Goal: Information Seeking & Learning: Learn about a topic

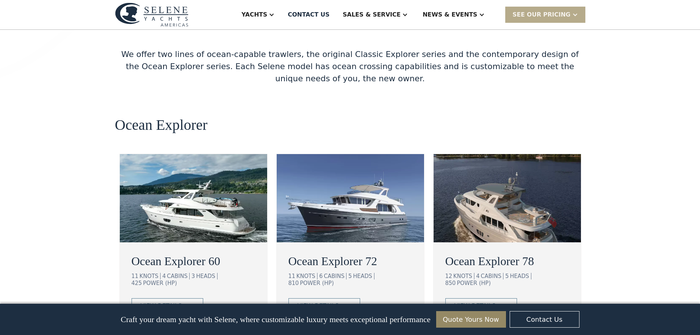
scroll to position [1249, 0]
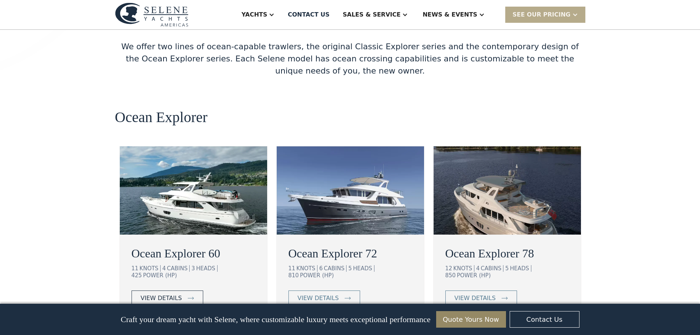
click at [149, 293] on div "view details" at bounding box center [161, 297] width 41 height 9
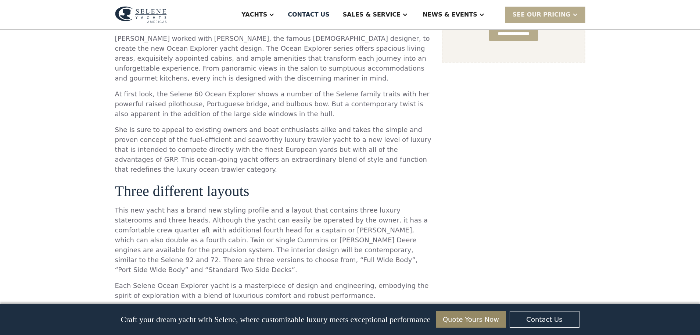
scroll to position [478, 0]
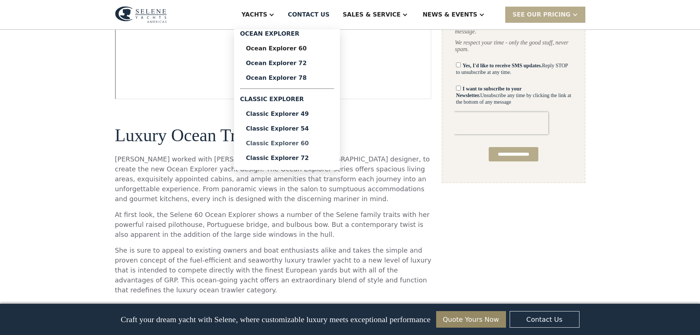
click at [313, 143] on div "Classic Explorer 60" at bounding box center [287, 143] width 82 height 6
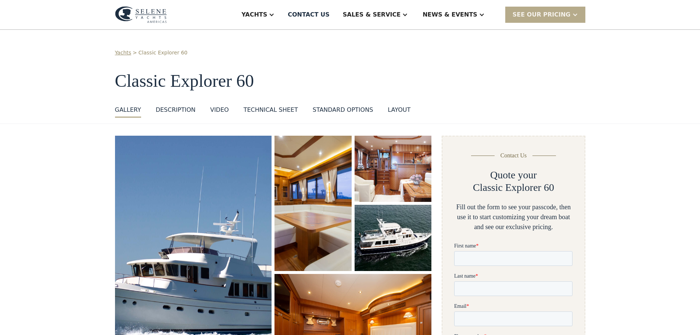
click at [388, 109] on div "layout" at bounding box center [399, 109] width 23 height 9
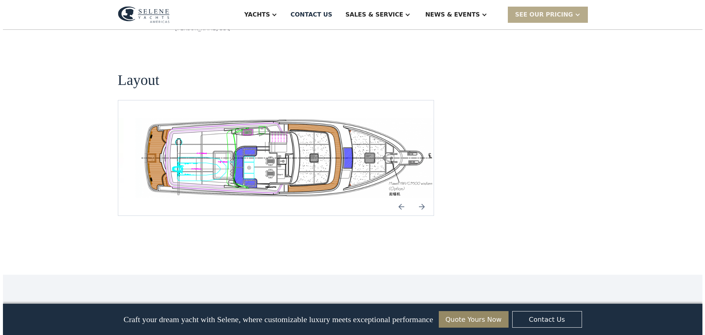
scroll to position [1397, 0]
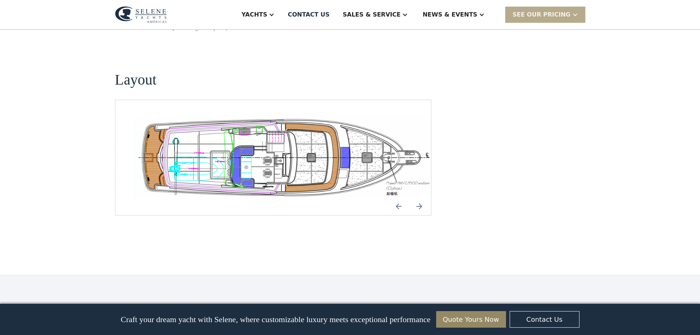
click at [397, 197] on img "Previous slide" at bounding box center [399, 206] width 18 height 18
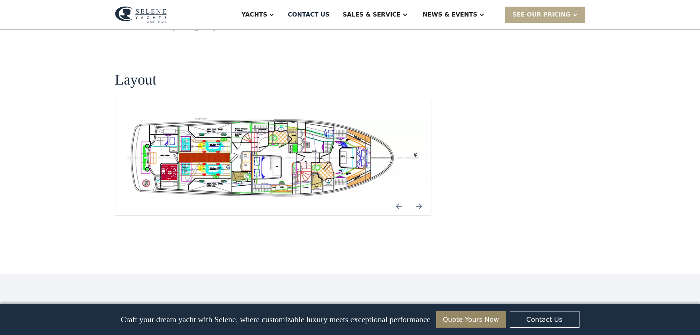
click at [397, 197] on img "Previous slide" at bounding box center [399, 206] width 18 height 18
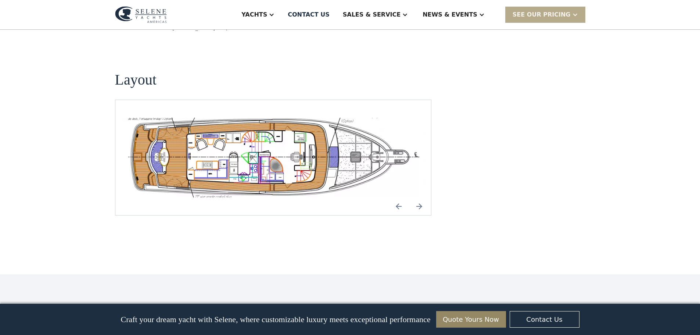
click at [397, 197] on img "Previous slide" at bounding box center [399, 206] width 18 height 18
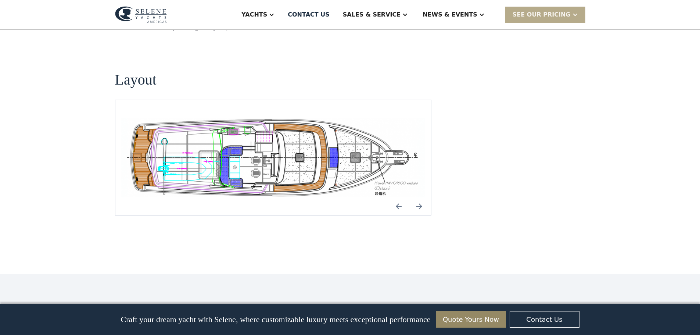
click at [397, 197] on img "Previous slide" at bounding box center [399, 206] width 18 height 18
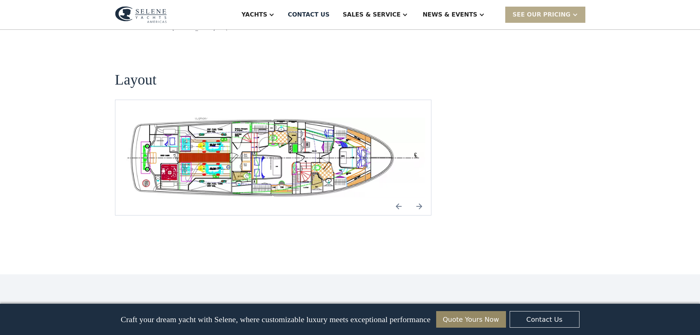
click at [397, 197] on img "Previous slide" at bounding box center [399, 206] width 18 height 18
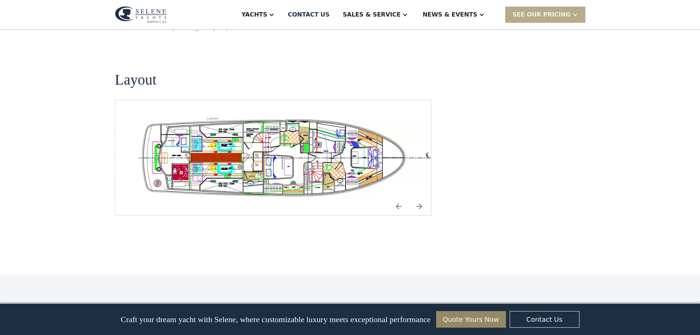
click at [397, 197] on img "Previous slide" at bounding box center [399, 206] width 18 height 18
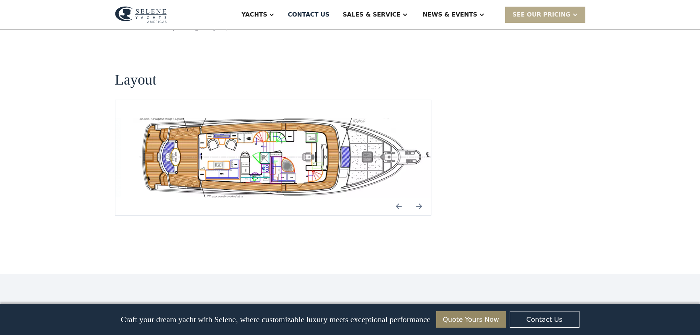
click at [303, 118] on img "open lightbox" at bounding box center [285, 158] width 304 height 80
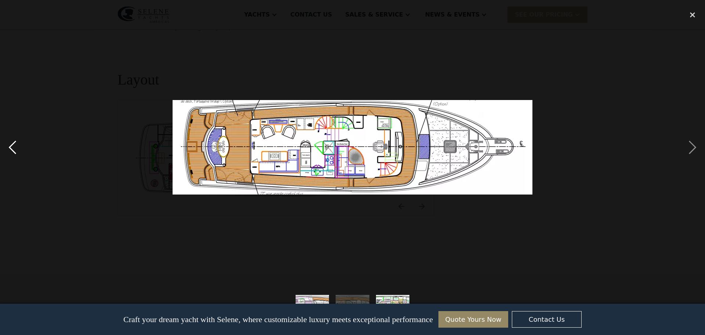
click at [15, 152] on div "previous image" at bounding box center [12, 147] width 25 height 281
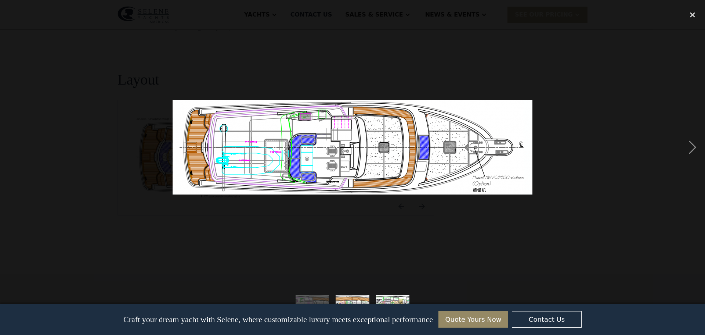
click at [15, 152] on div "previous image" at bounding box center [12, 147] width 25 height 281
click at [688, 13] on div "close lightbox" at bounding box center [692, 15] width 25 height 16
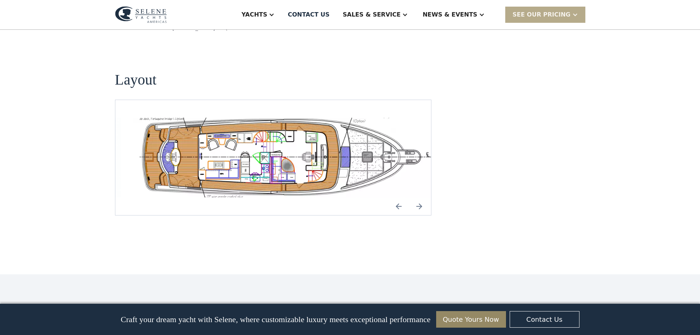
click at [396, 197] on img "Previous slide" at bounding box center [399, 206] width 18 height 18
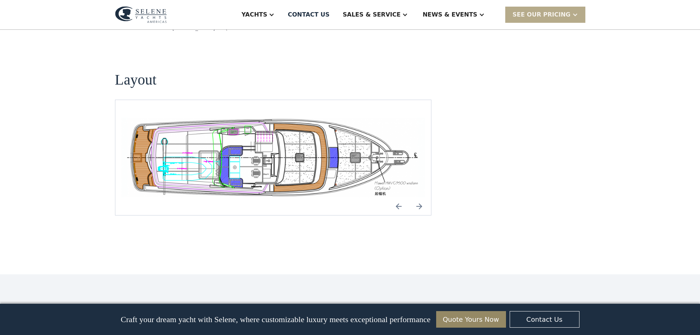
click at [396, 197] on img "Previous slide" at bounding box center [399, 206] width 18 height 18
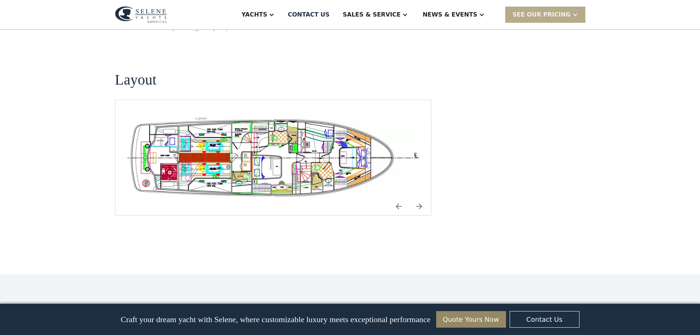
click at [294, 132] on img "open lightbox" at bounding box center [273, 158] width 304 height 80
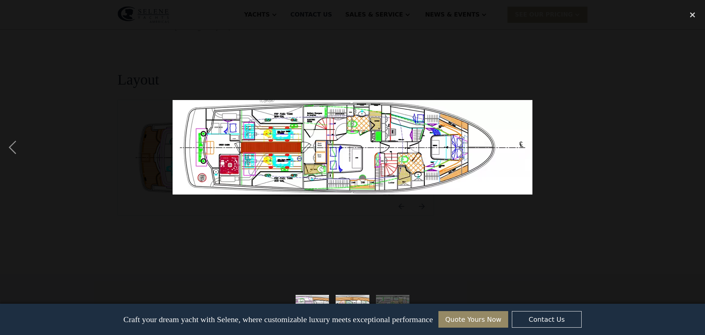
click at [230, 165] on img at bounding box center [353, 147] width 360 height 94
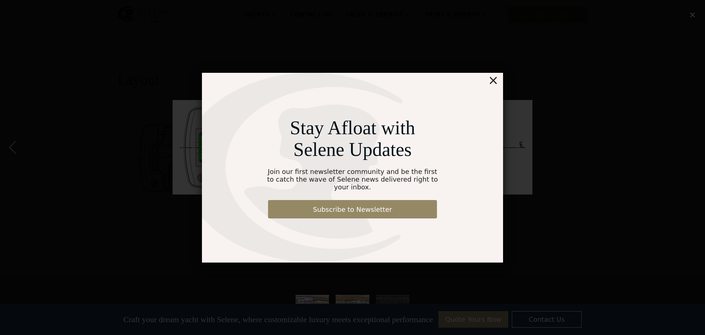
click at [496, 83] on div "×" at bounding box center [493, 80] width 11 height 15
